Goal: Information Seeking & Learning: Learn about a topic

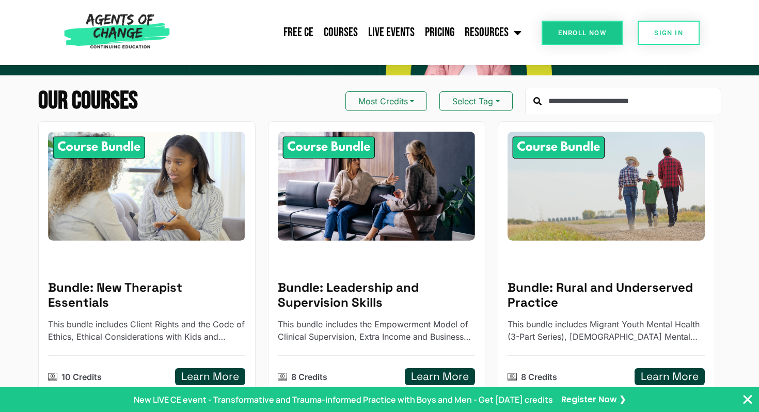
scroll to position [121, 0]
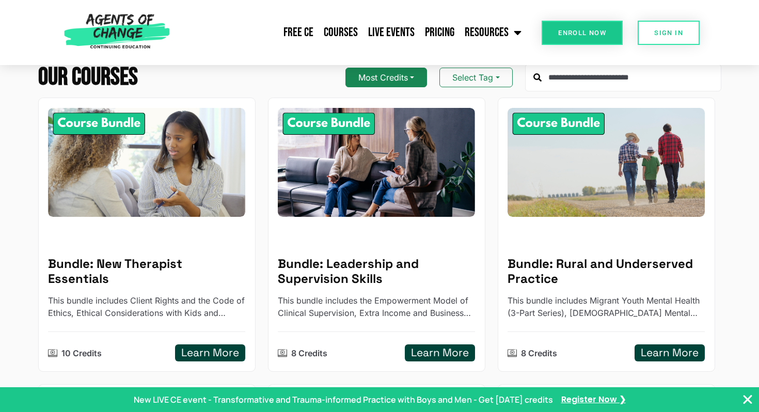
click at [398, 83] on button "Most Credits" at bounding box center [386, 78] width 82 height 20
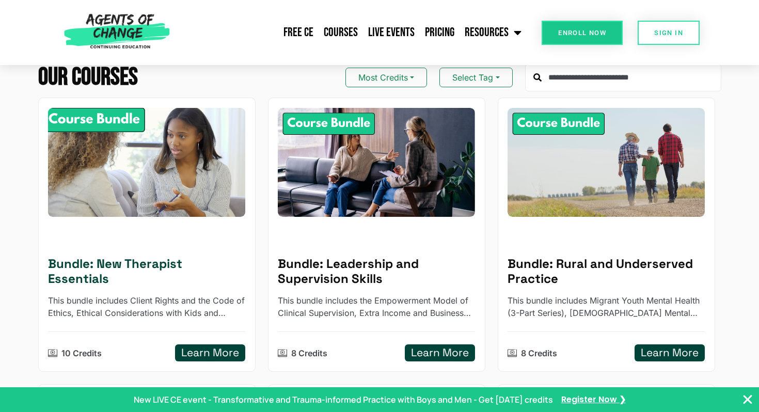
click at [151, 270] on h5 "Bundle: New Therapist Essentials" at bounding box center [146, 272] width 197 height 30
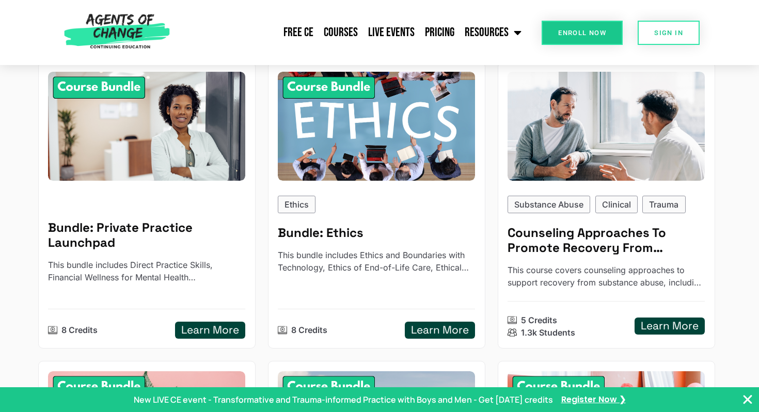
scroll to position [444, 0]
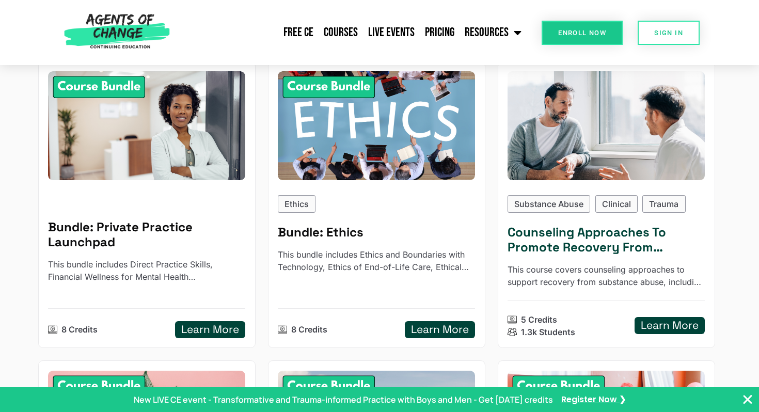
click at [574, 234] on h5 "Counseling Approaches To Promote Recovery From Substance Use - Reading Based" at bounding box center [605, 240] width 197 height 30
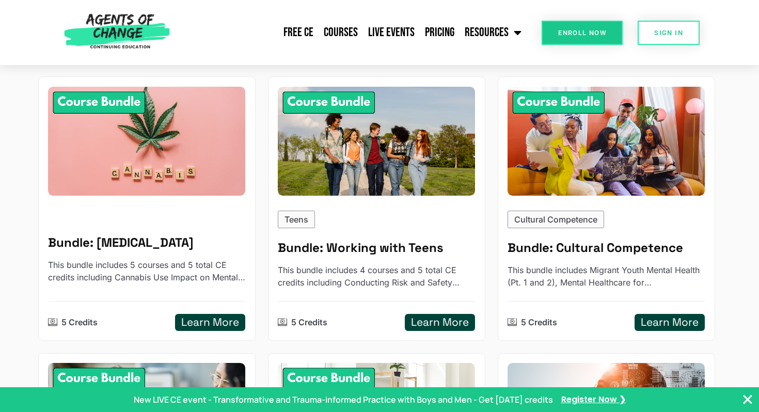
scroll to position [732, 0]
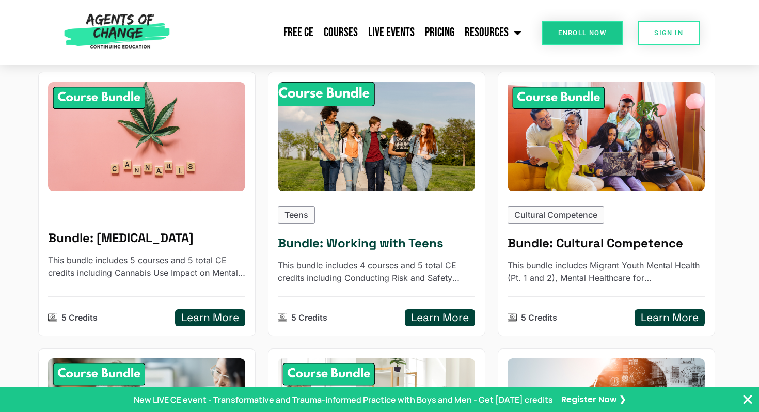
click at [341, 147] on img at bounding box center [376, 136] width 217 height 120
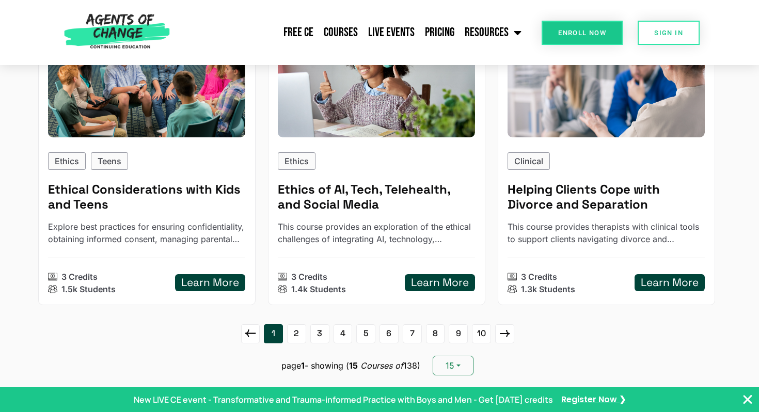
scroll to position [1363, 0]
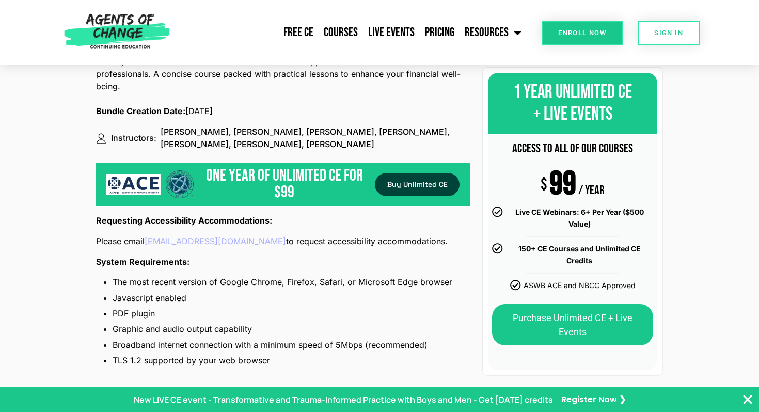
scroll to position [1235, 0]
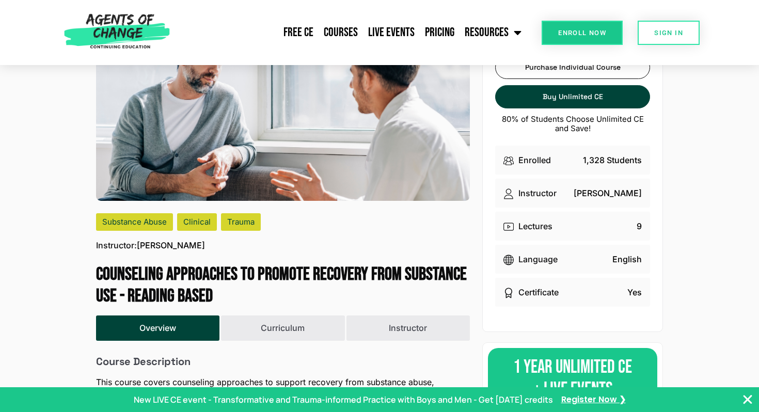
scroll to position [99, 0]
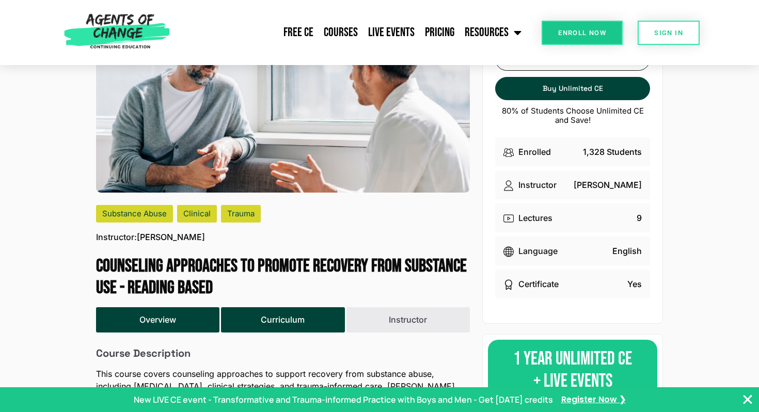
click at [275, 319] on button "Curriculum" at bounding box center [282, 319] width 123 height 25
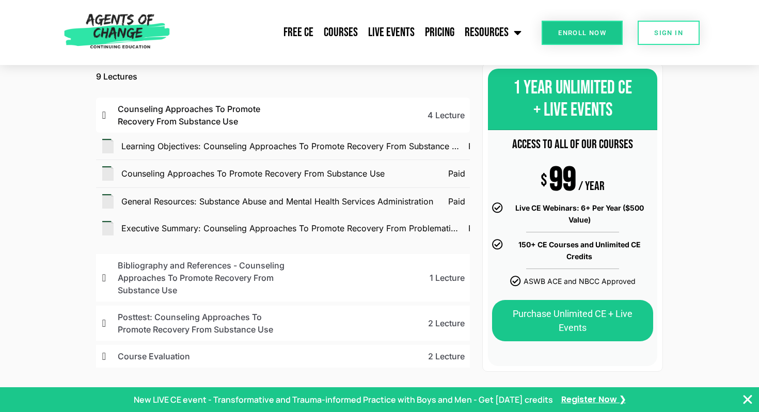
scroll to position [409, 0]
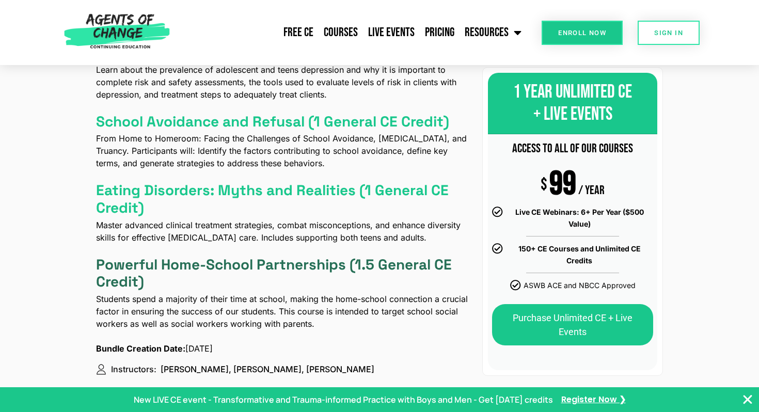
scroll to position [586, 0]
